Goal: Task Accomplishment & Management: Use online tool/utility

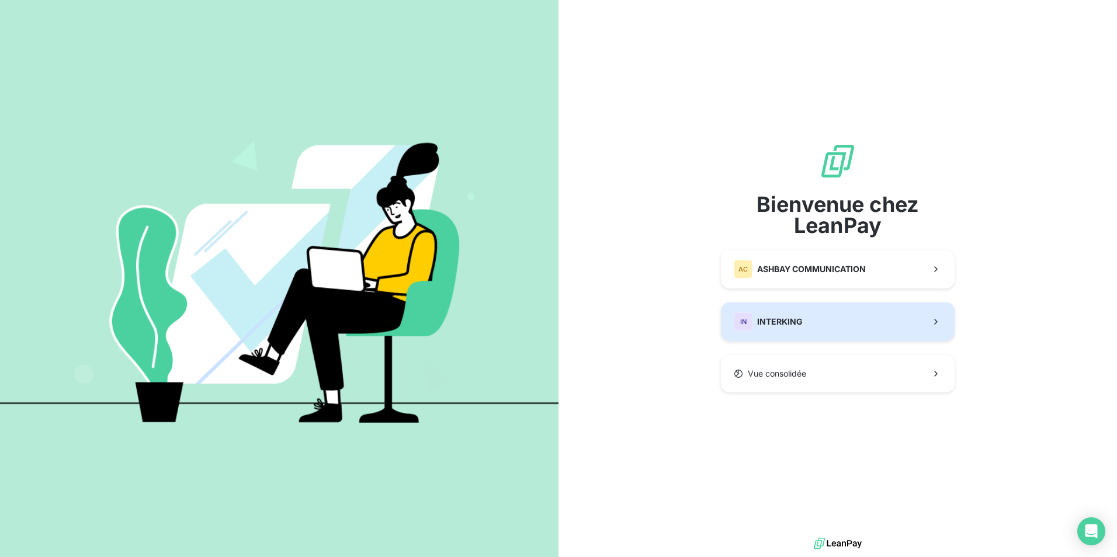
click at [802, 324] on button "IN INTERKING" at bounding box center [838, 321] width 234 height 39
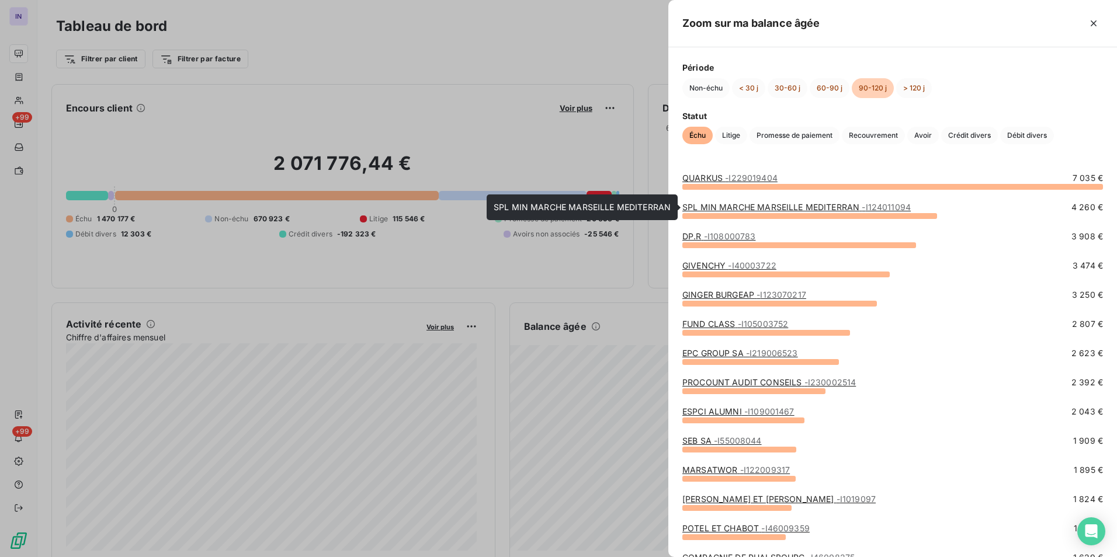
click at [820, 206] on link "SPL MIN MARCHE MARSEILLE MEDITERRAN - I124011094" at bounding box center [796, 207] width 228 height 10
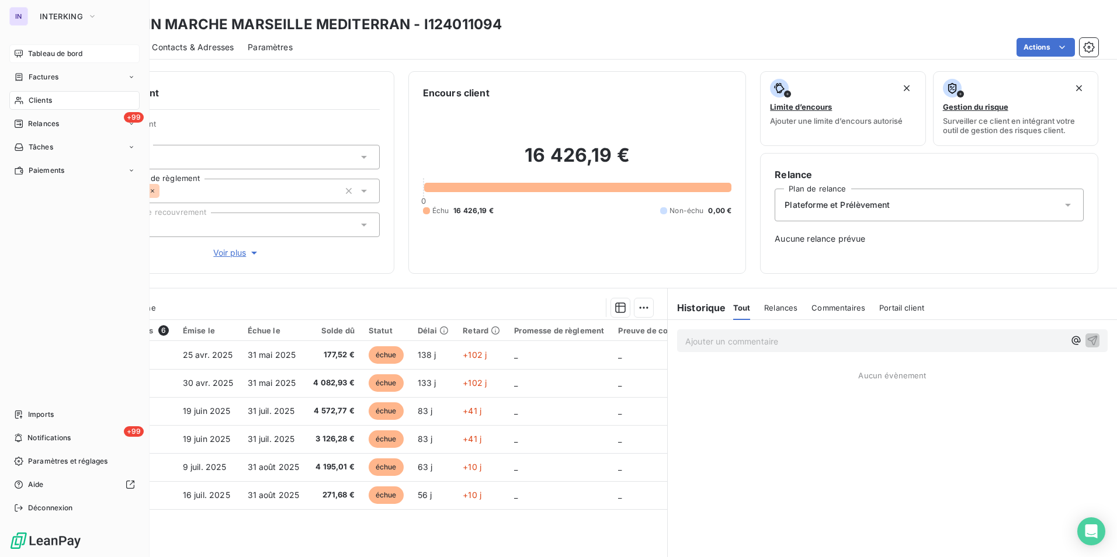
click at [36, 53] on span "Tableau de bord" at bounding box center [55, 53] width 54 height 11
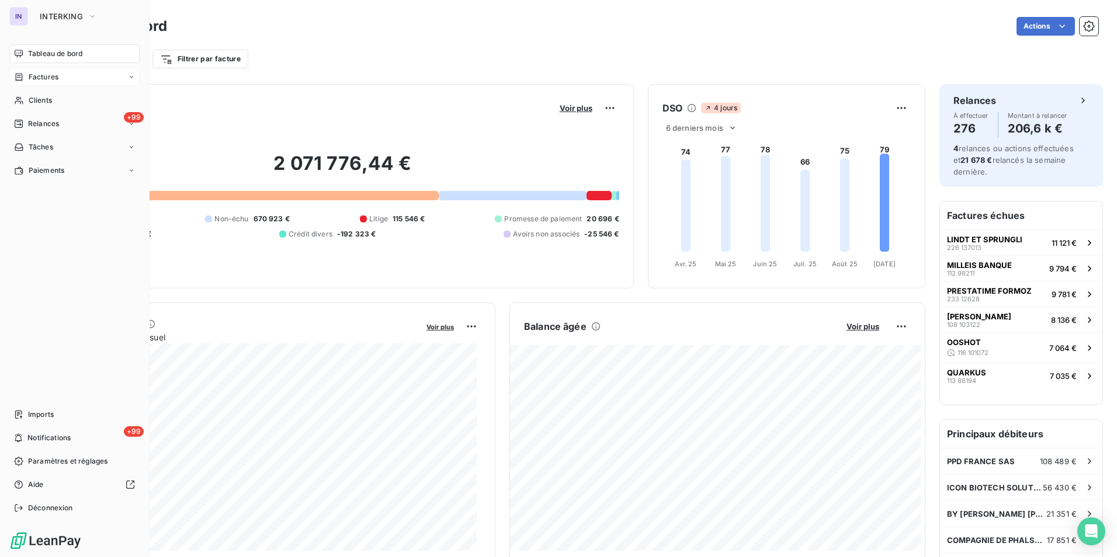
click at [50, 81] on span "Factures" at bounding box center [44, 77] width 30 height 11
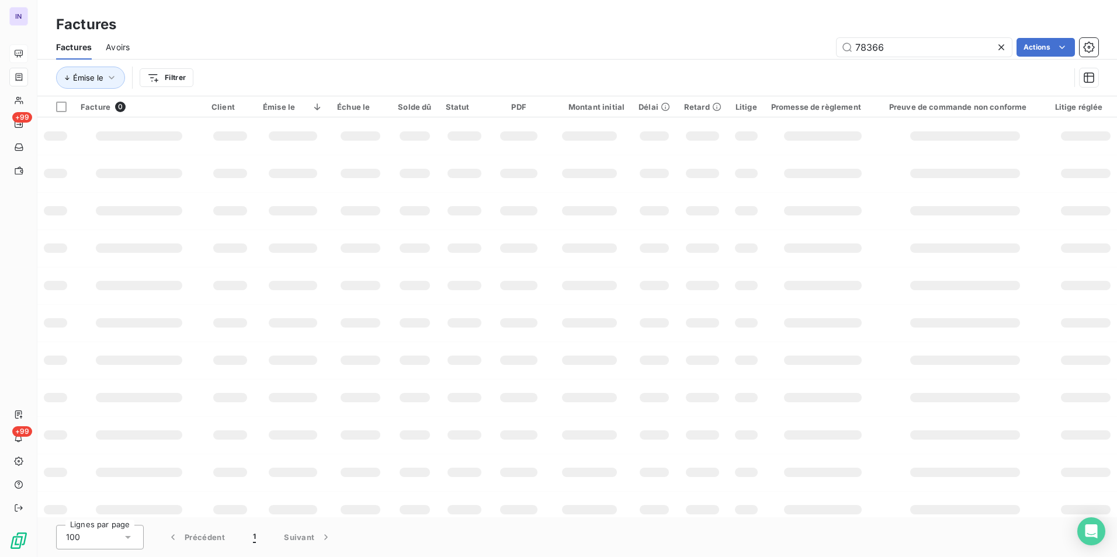
drag, startPoint x: 894, startPoint y: 48, endPoint x: 794, endPoint y: 41, distance: 100.1
click at [794, 41] on div "78366 Actions" at bounding box center [621, 47] width 954 height 19
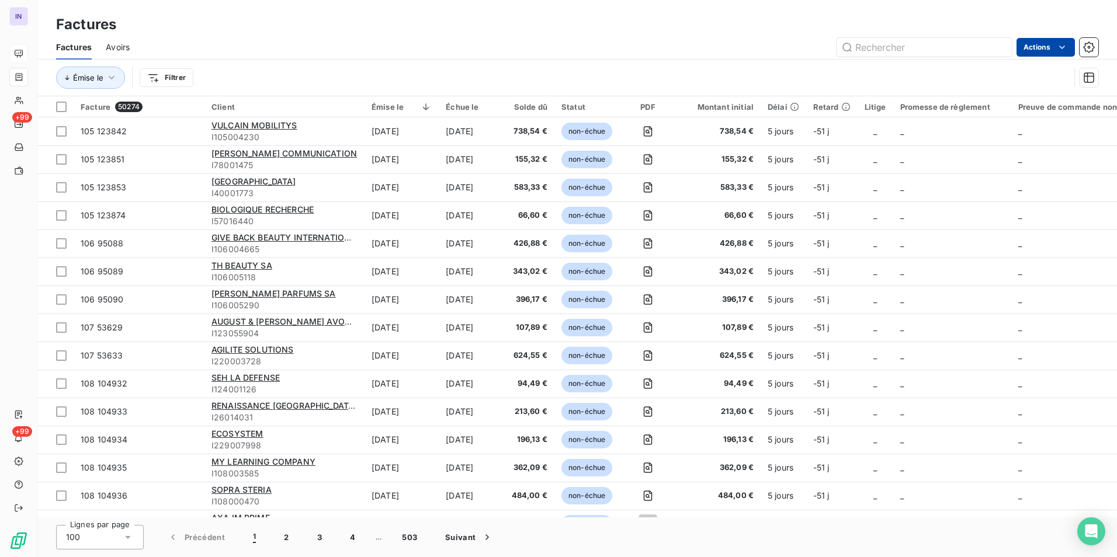
click at [1041, 50] on html "IN +99 +99 Factures Factures Avoirs Actions Émise le Filtrer Facture 50274 Clie…" at bounding box center [558, 278] width 1117 height 557
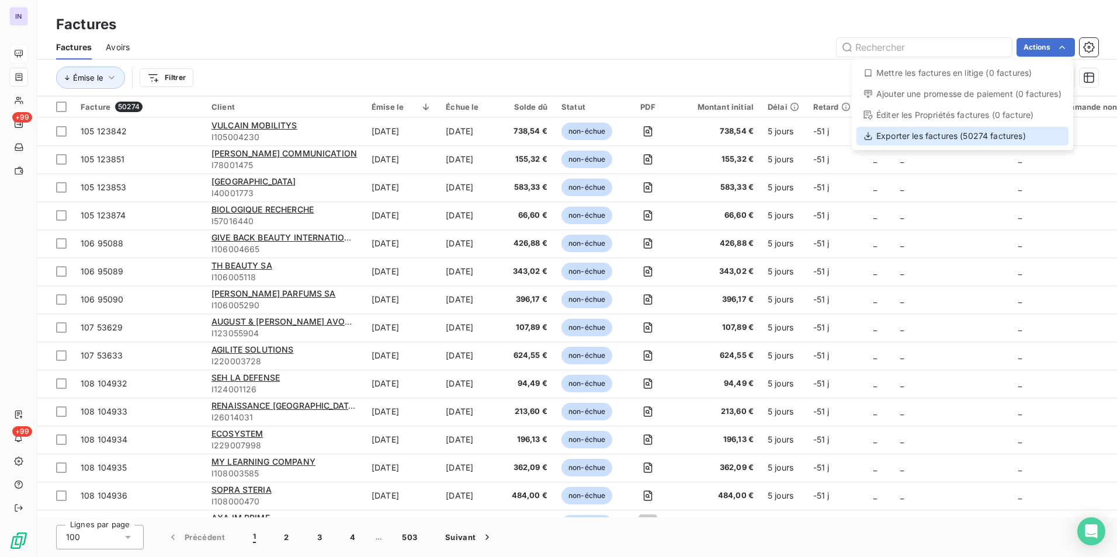
click at [968, 138] on div "Exporter les factures (50274 factures)" at bounding box center [962, 136] width 212 height 19
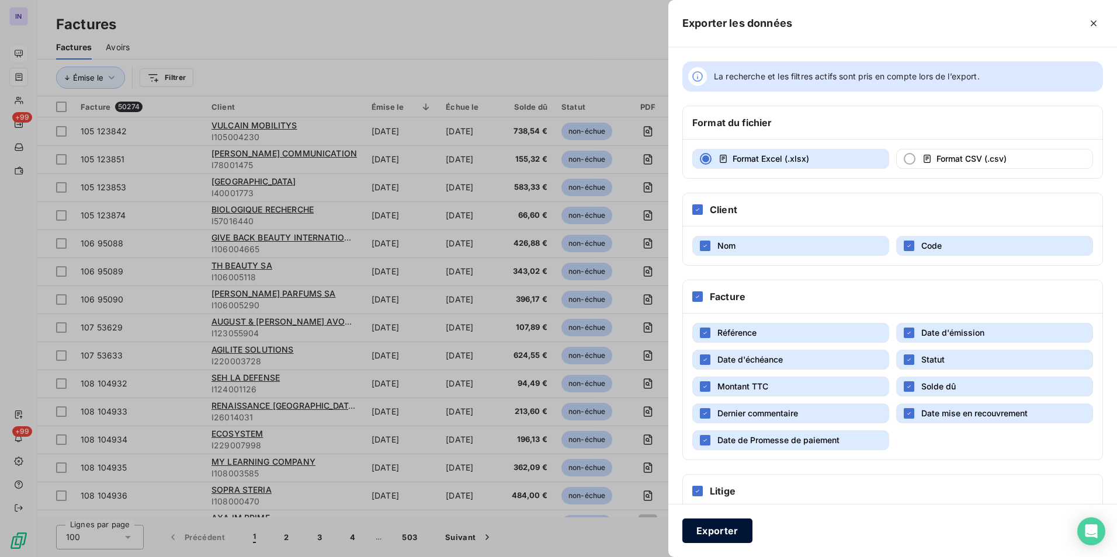
click at [722, 533] on button "Exporter" at bounding box center [717, 531] width 70 height 25
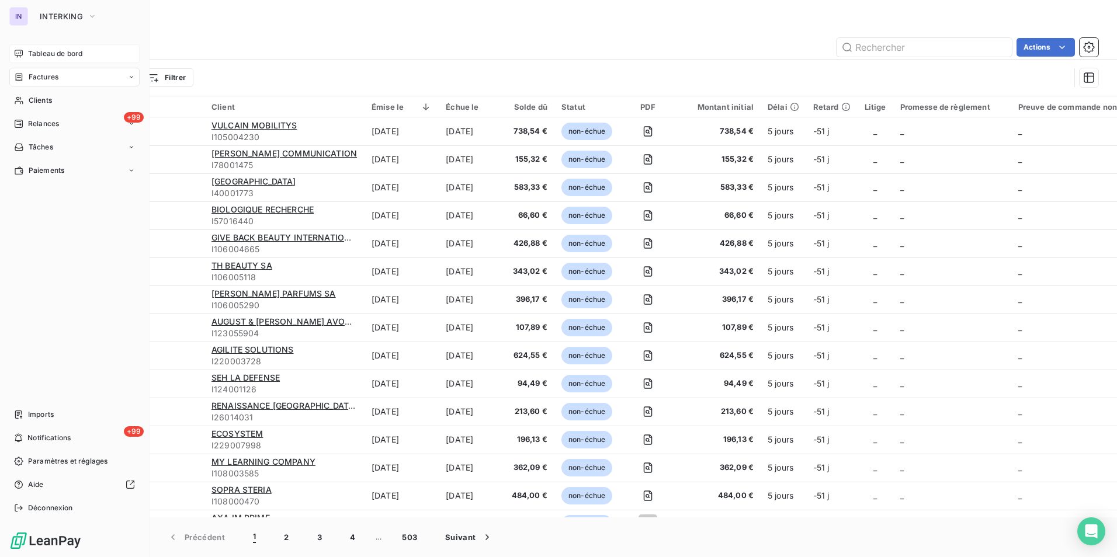
click at [40, 55] on span "Tableau de bord" at bounding box center [55, 53] width 54 height 11
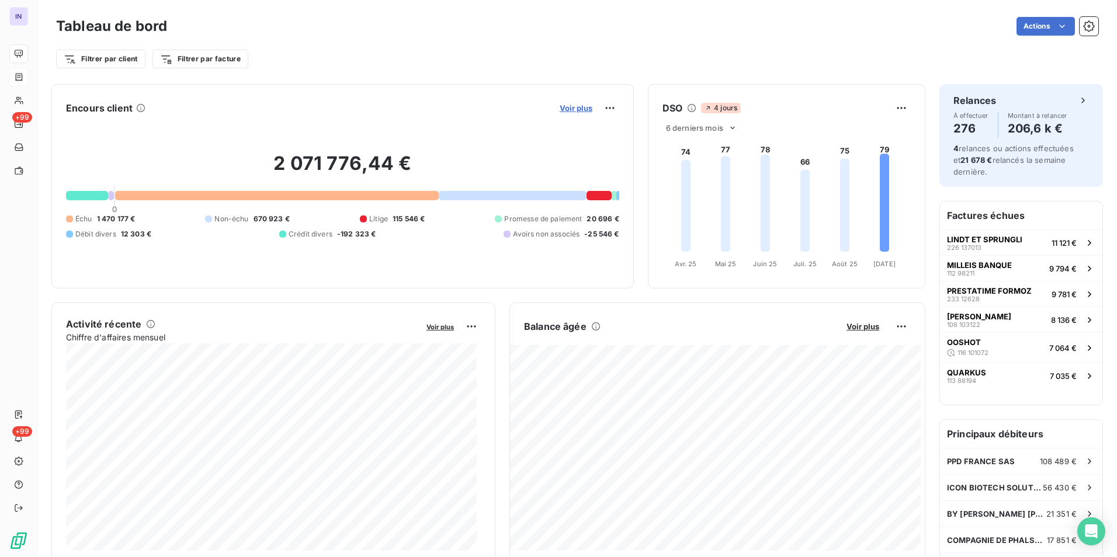
click at [564, 106] on span "Voir plus" at bounding box center [575, 107] width 33 height 9
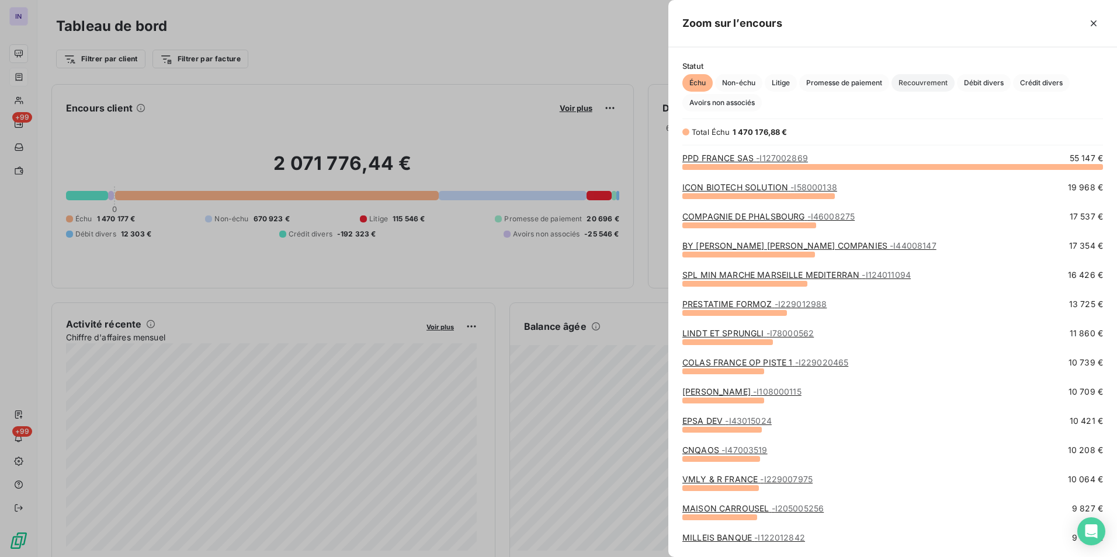
scroll to position [382, 440]
click at [734, 100] on span "Avoirs non associés" at bounding box center [721, 103] width 79 height 18
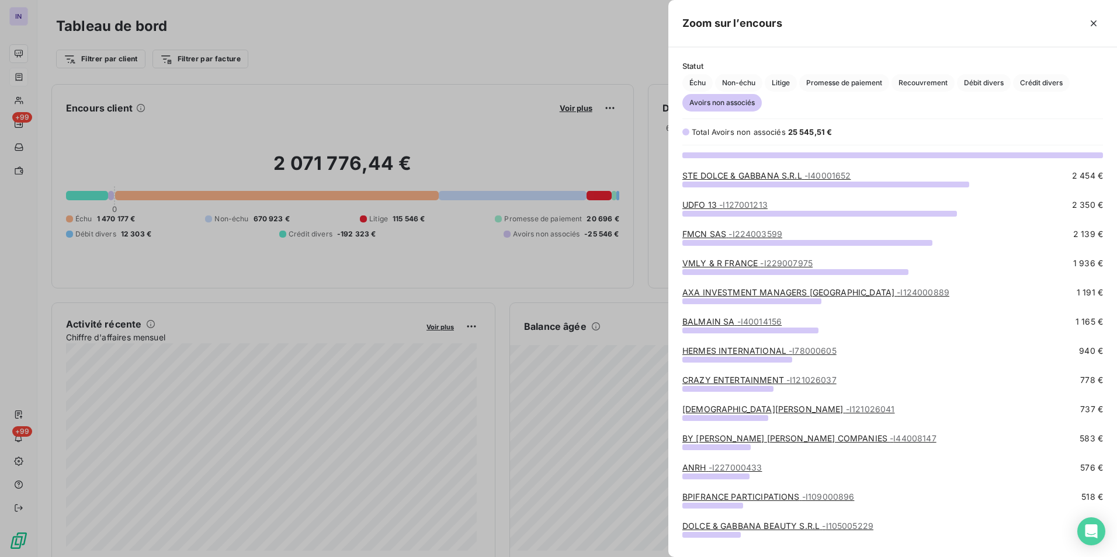
scroll to position [0, 0]
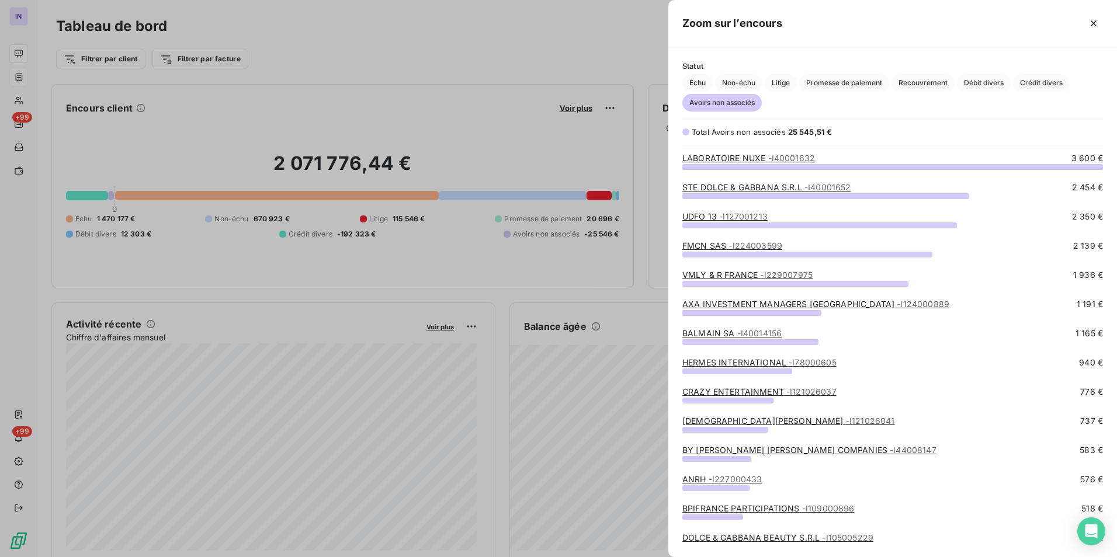
click at [526, 67] on div at bounding box center [558, 278] width 1117 height 557
